Goal: Task Accomplishment & Management: Complete application form

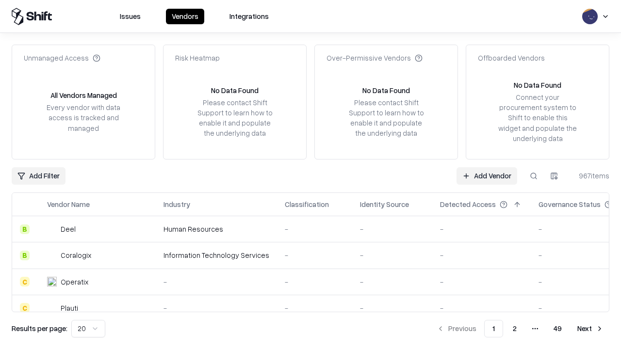
click at [486, 175] on link "Add Vendor" at bounding box center [486, 175] width 61 height 17
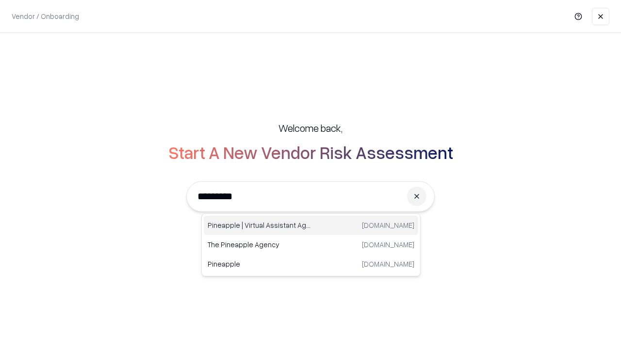
click at [311, 225] on div "Pineapple | Virtual Assistant Agency trypineapple.com" at bounding box center [311, 225] width 214 height 19
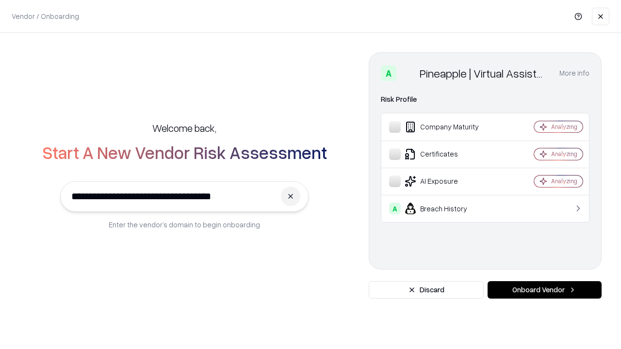
type input "**********"
click at [544, 290] on button "Onboard Vendor" at bounding box center [544, 289] width 114 height 17
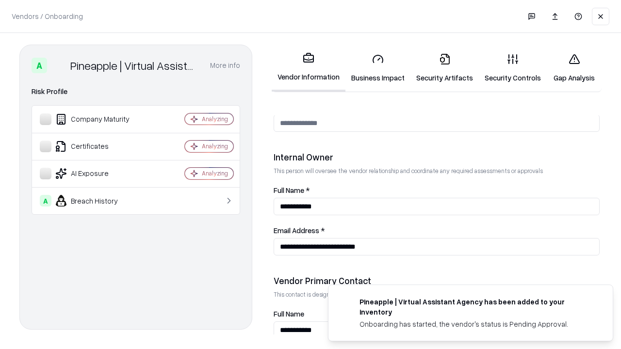
scroll to position [502, 0]
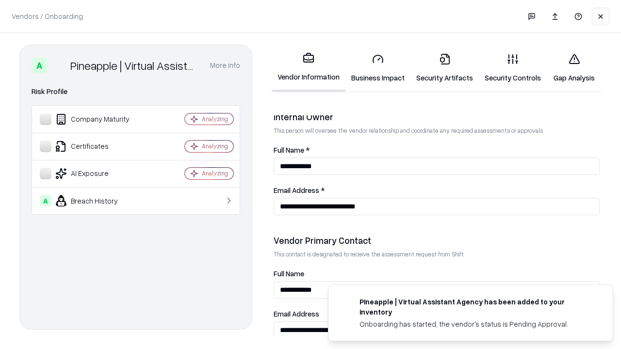
click at [378, 68] on link "Business Impact" at bounding box center [377, 68] width 65 height 45
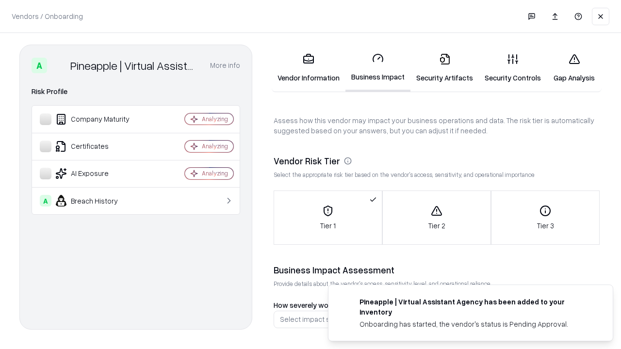
click at [444, 68] on link "Security Artifacts" at bounding box center [444, 68] width 68 height 45
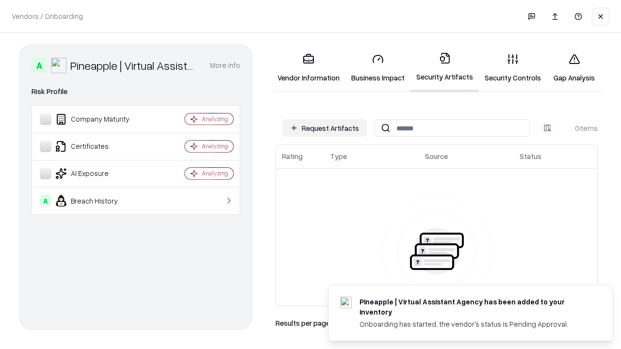
click at [324, 128] on button "Request Artifacts" at bounding box center [324, 127] width 84 height 17
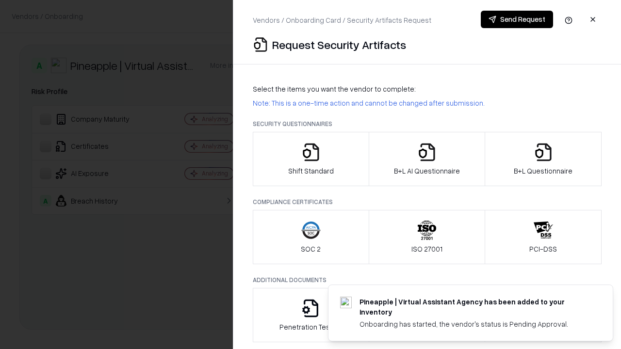
click at [310, 159] on icon "button" at bounding box center [310, 152] width 19 height 19
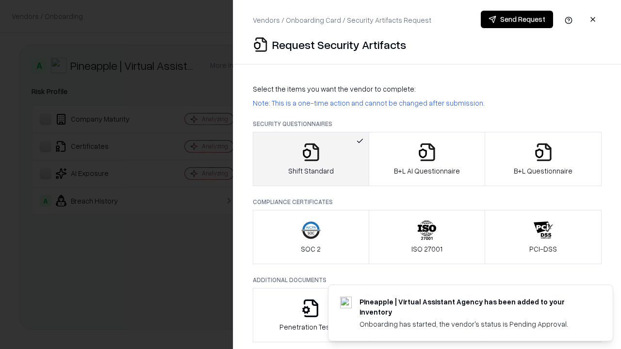
click at [516, 19] on button "Send Request" at bounding box center [516, 19] width 72 height 17
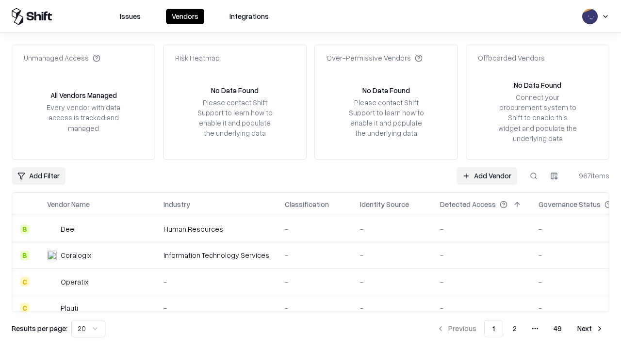
click at [533, 175] on button at bounding box center [533, 175] width 17 height 17
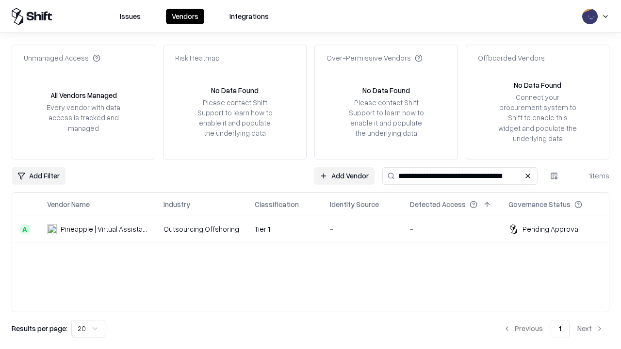
type input "**********"
click at [316, 229] on td "Tier 1" at bounding box center [284, 229] width 75 height 26
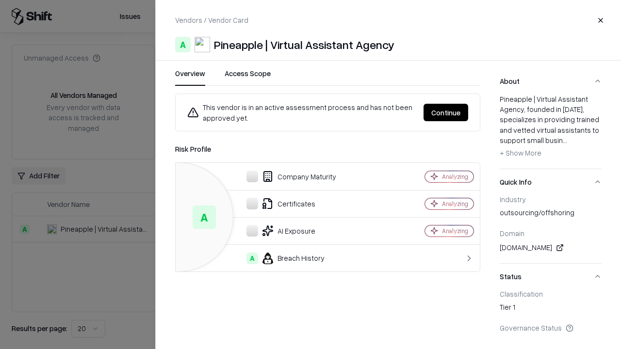
click at [446, 112] on button "Continue" at bounding box center [445, 112] width 45 height 17
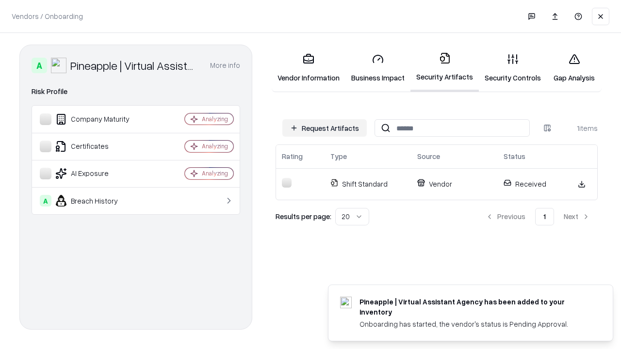
click at [512, 68] on link "Security Controls" at bounding box center [512, 68] width 68 height 45
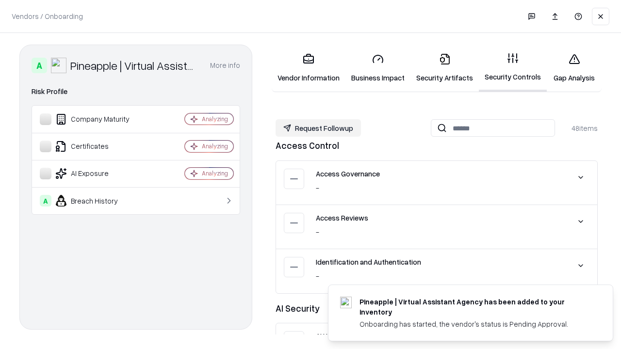
click at [318, 128] on button "Request Followup" at bounding box center [317, 127] width 85 height 17
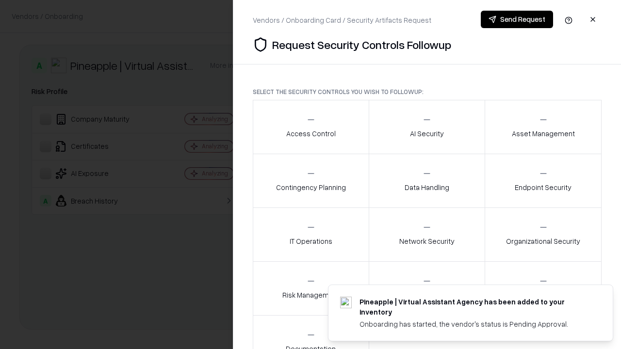
click at [310, 127] on div "Access Control" at bounding box center [310, 127] width 49 height 24
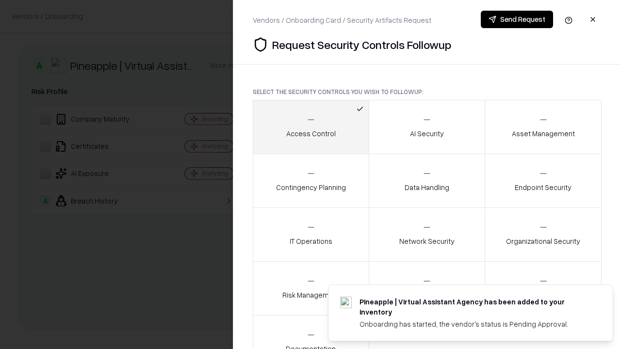
click at [516, 19] on button "Send Request" at bounding box center [516, 19] width 72 height 17
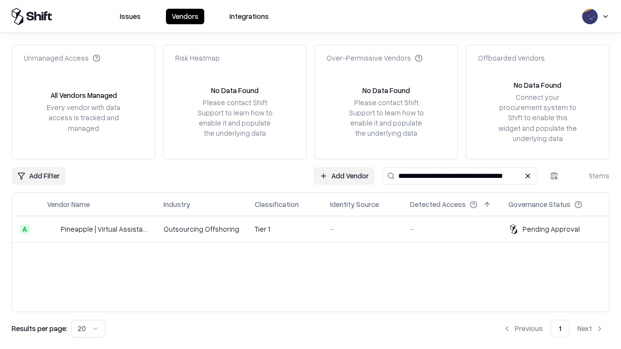
type input "**********"
click at [316, 229] on td "Tier 1" at bounding box center [284, 229] width 75 height 26
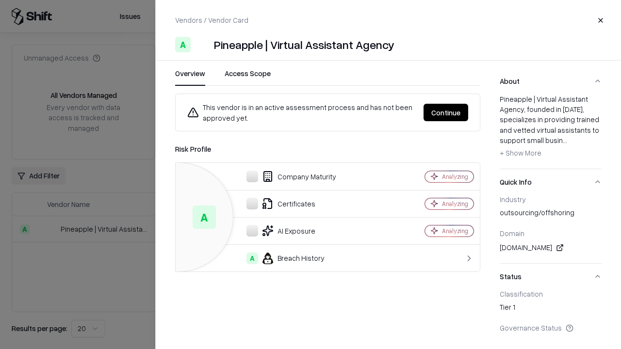
click at [446, 112] on button "Continue" at bounding box center [445, 112] width 45 height 17
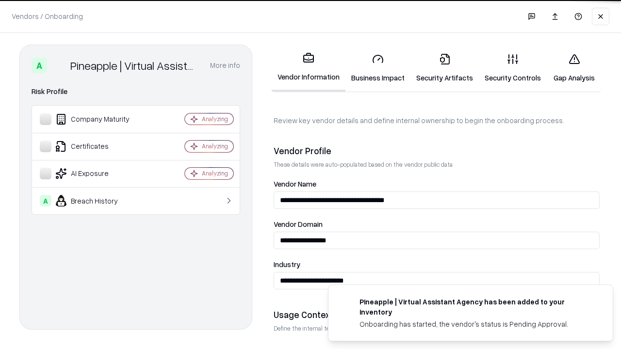
click at [574, 68] on link "Gap Analysis" at bounding box center [573, 68] width 55 height 45
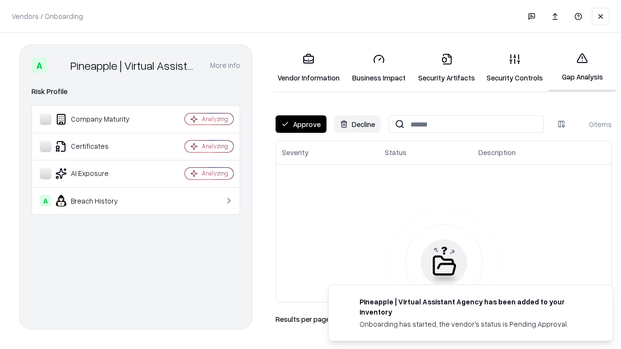
click at [301, 124] on button "Approve" at bounding box center [300, 123] width 51 height 17
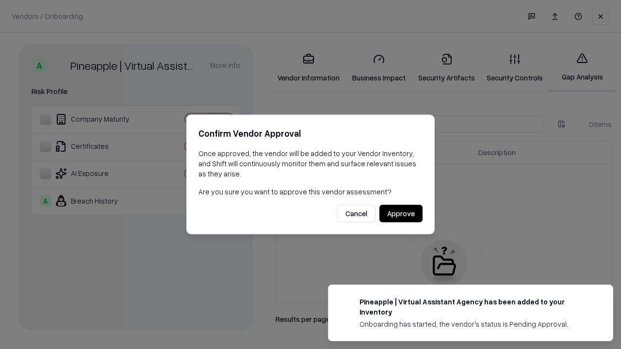
click at [400, 213] on button "Approve" at bounding box center [400, 213] width 43 height 17
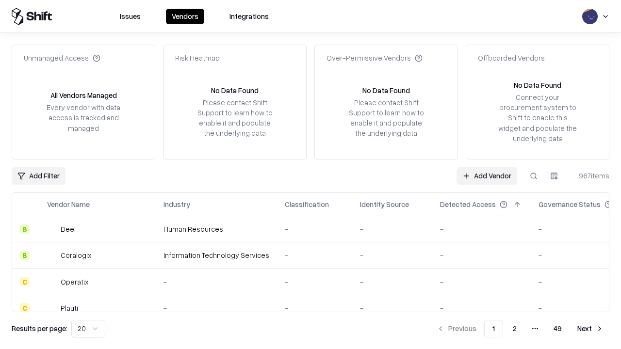
type input "**********"
click at [486, 175] on link "Add Vendor" at bounding box center [486, 175] width 61 height 17
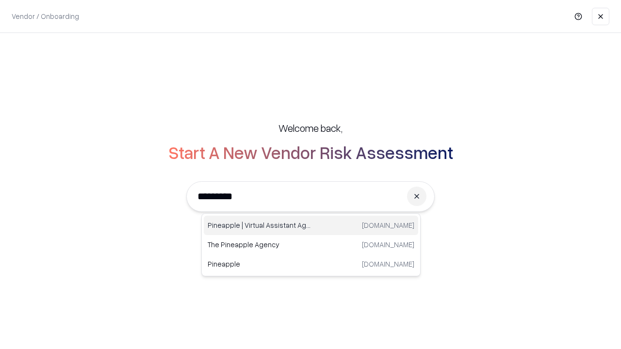
click at [311, 225] on div "Pineapple | Virtual Assistant Agency trypineapple.com" at bounding box center [311, 225] width 214 height 19
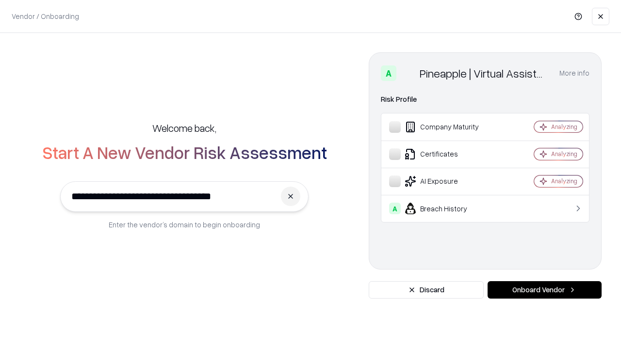
type input "**********"
click at [544, 290] on button "Onboard Vendor" at bounding box center [544, 289] width 114 height 17
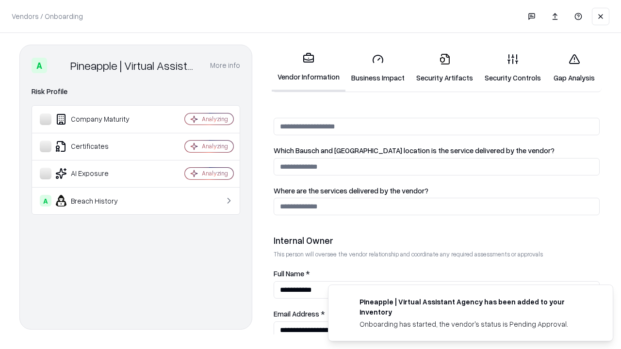
scroll to position [502, 0]
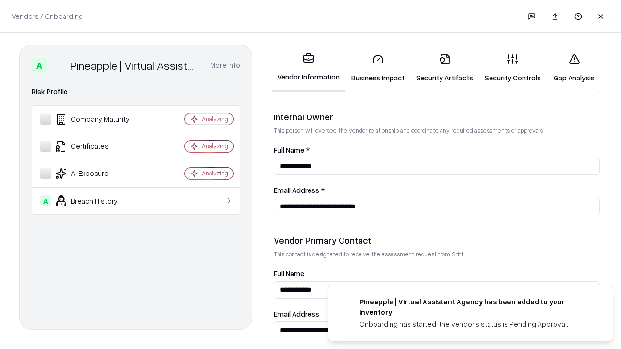
click at [574, 68] on link "Gap Analysis" at bounding box center [573, 68] width 55 height 45
